Goal: Task Accomplishment & Management: Manage account settings

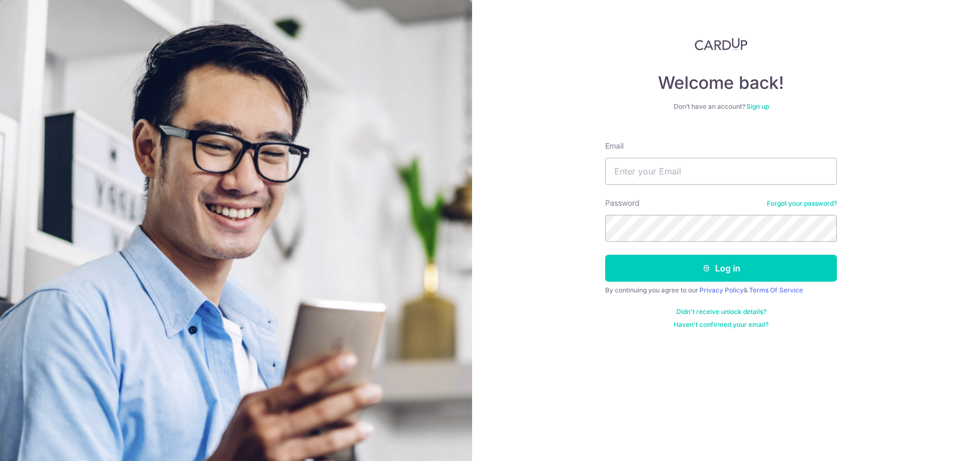
type input "[EMAIL_ADDRESS][DOMAIN_NAME]"
click at [605, 255] on button "Log in" at bounding box center [721, 268] width 232 height 27
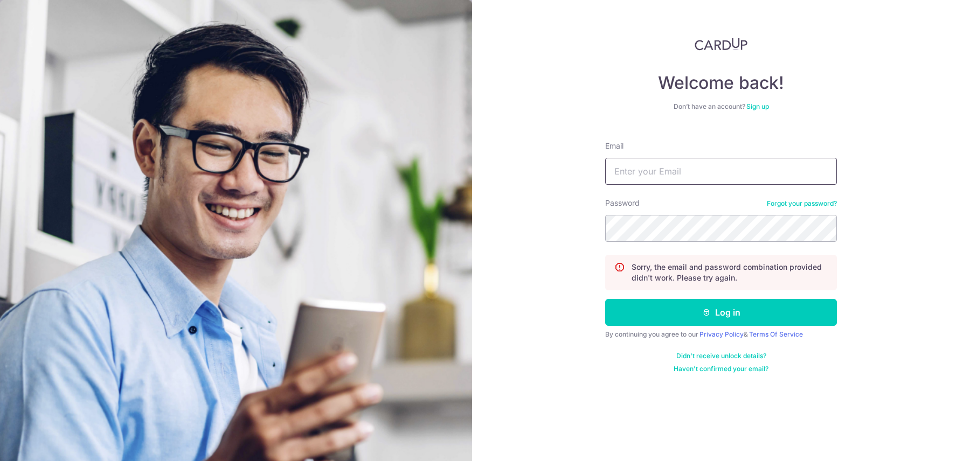
click at [659, 169] on input "Email" at bounding box center [721, 171] width 232 height 27
type input "[EMAIL_ADDRESS][DOMAIN_NAME]"
click at [605, 299] on button "Log in" at bounding box center [721, 312] width 232 height 27
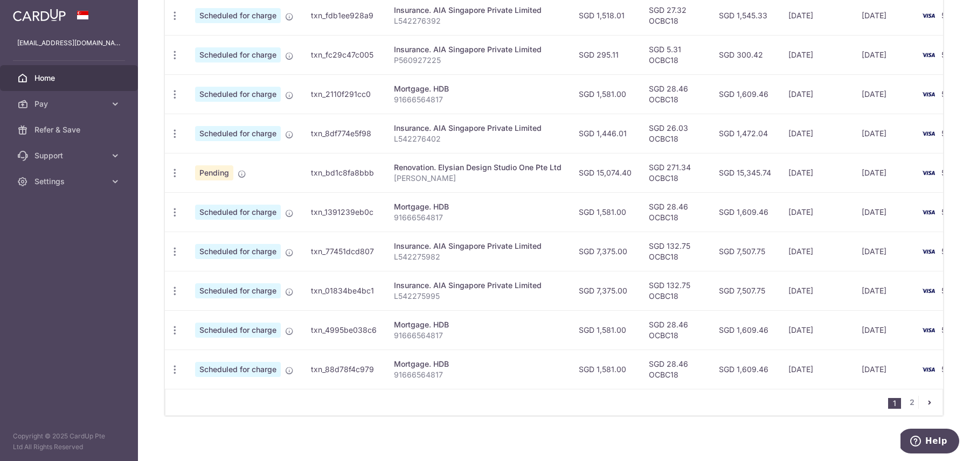
scroll to position [354, 0]
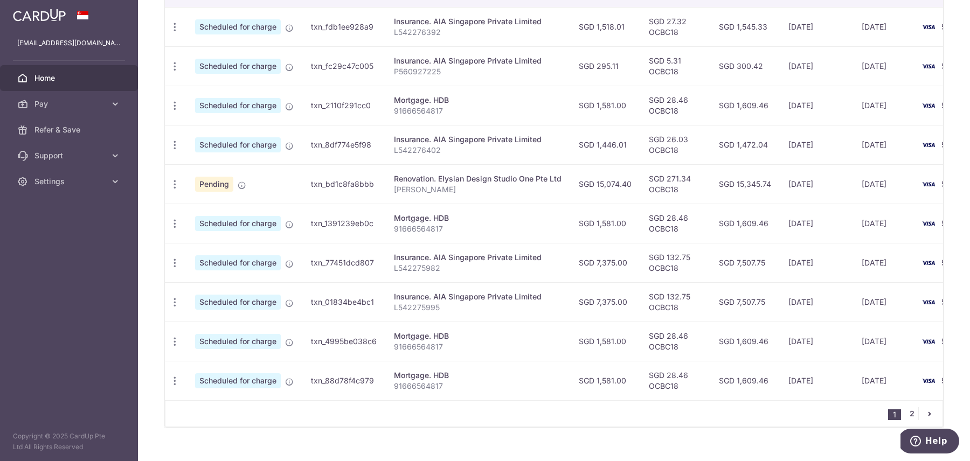
click at [909, 408] on link "2" at bounding box center [911, 413] width 13 height 13
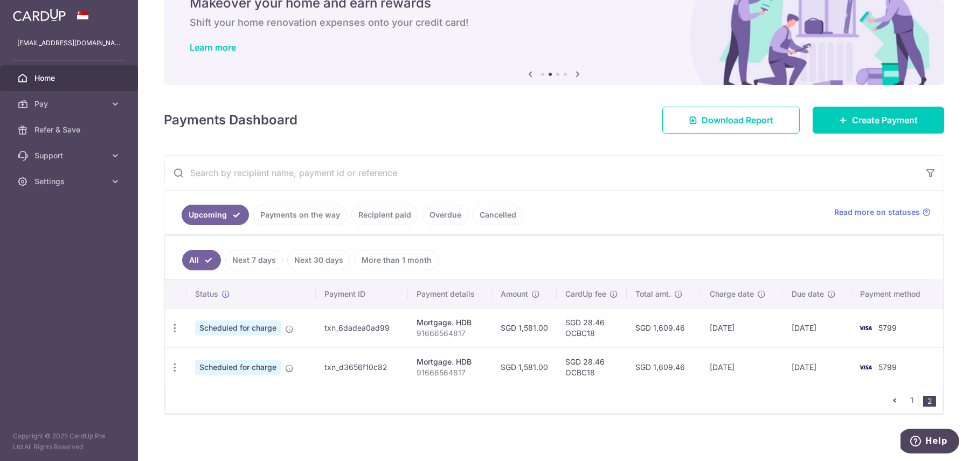
scroll to position [49, 0]
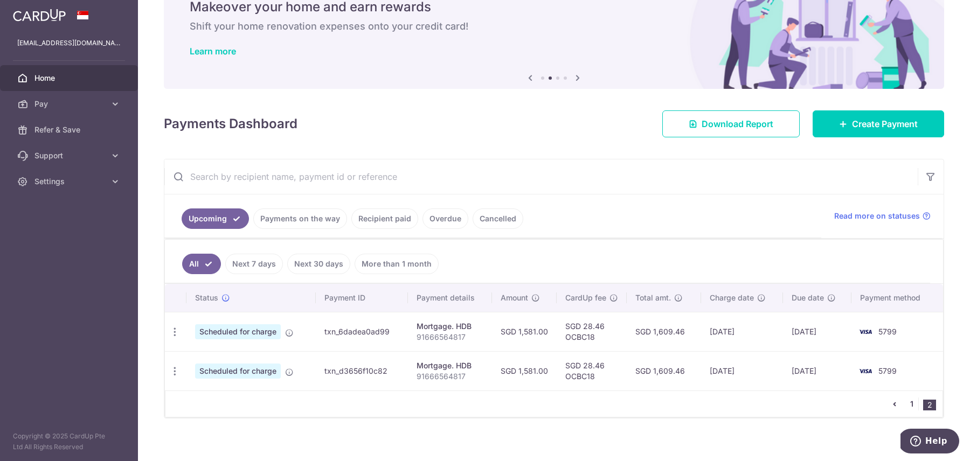
click at [911, 398] on link "1" at bounding box center [911, 404] width 13 height 13
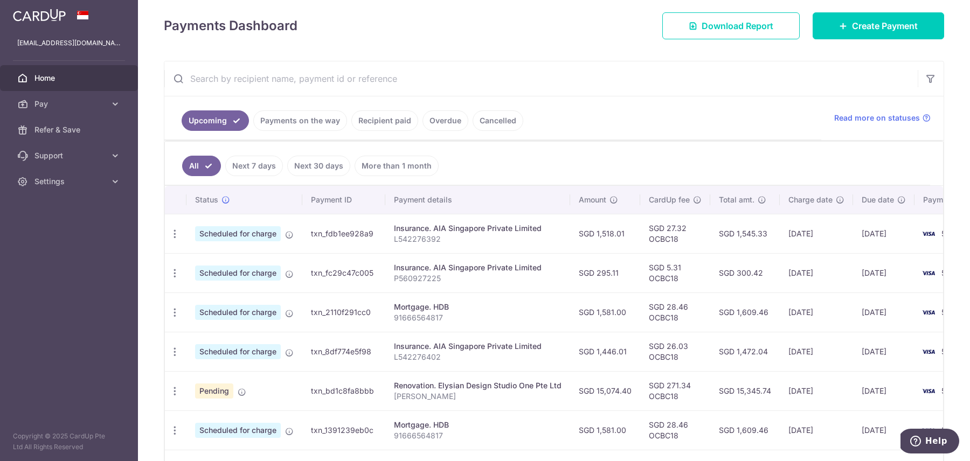
scroll to position [149, 0]
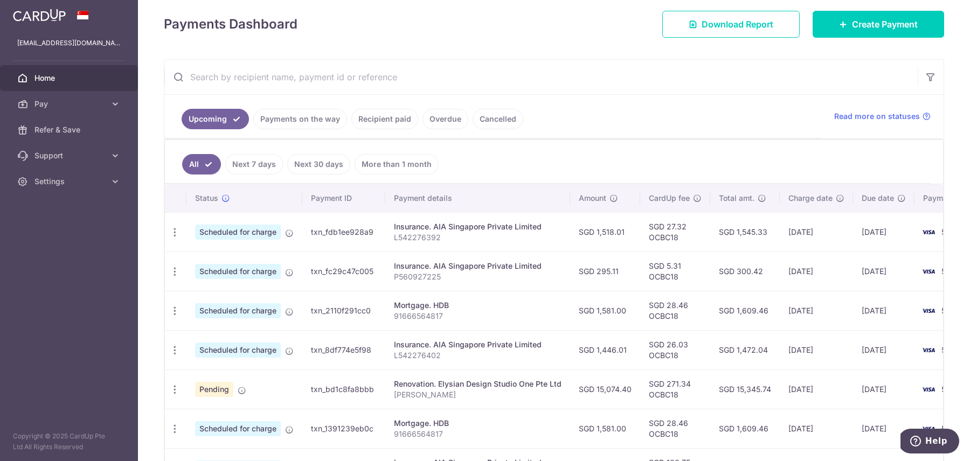
drag, startPoint x: 698, startPoint y: 314, endPoint x: 533, endPoint y: 226, distance: 186.6
click at [533, 226] on tbody "Update payment Cancel payment Scheduled for charge txn_fdb1ee928a9 Insurance. A…" at bounding box center [580, 408] width 831 height 393
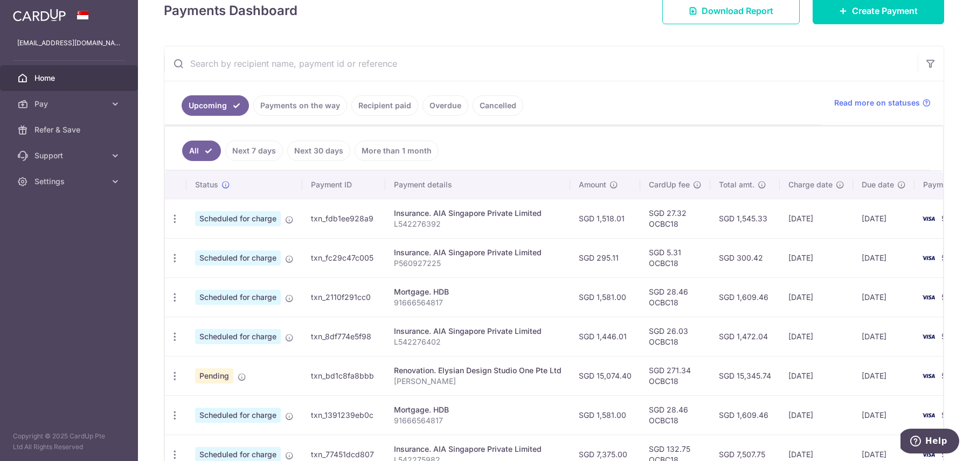
scroll to position [163, 0]
click at [571, 292] on td "SGD 1,581.00" at bounding box center [605, 296] width 70 height 39
drag, startPoint x: 832, startPoint y: 335, endPoint x: 398, endPoint y: 208, distance: 451.9
click at [397, 207] on tbody "Update payment Cancel payment Scheduled for charge txn_fdb1ee928a9 Insurance. A…" at bounding box center [580, 394] width 831 height 393
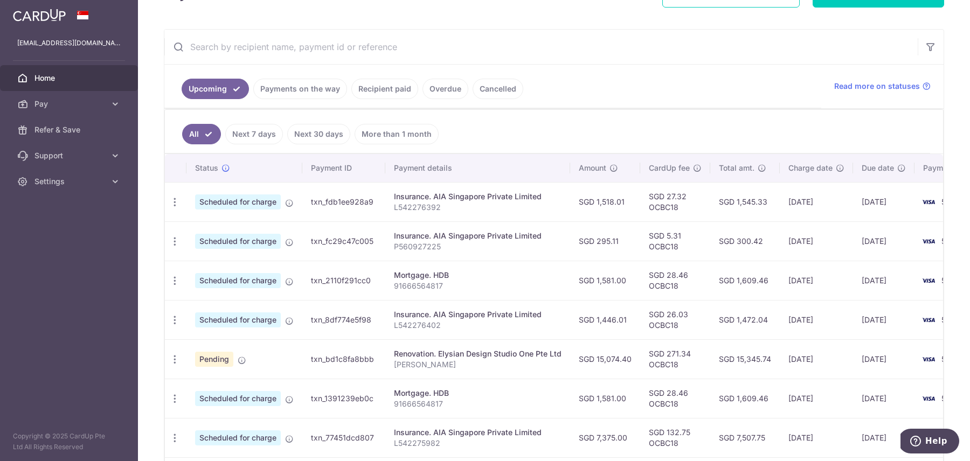
scroll to position [179, 0]
